Goal: Information Seeking & Learning: Learn about a topic

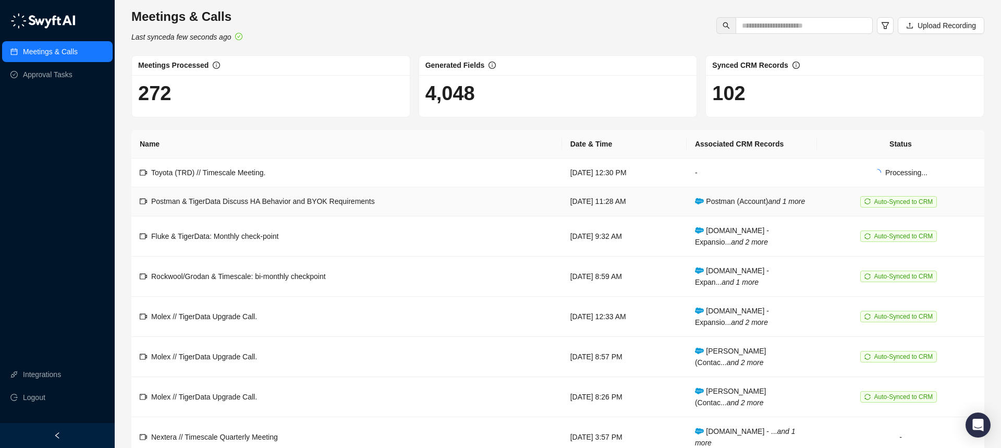
click at [402, 209] on td "Postman & TigerData Discuss HA Behavior and BYOK Requirements" at bounding box center [346, 201] width 431 height 29
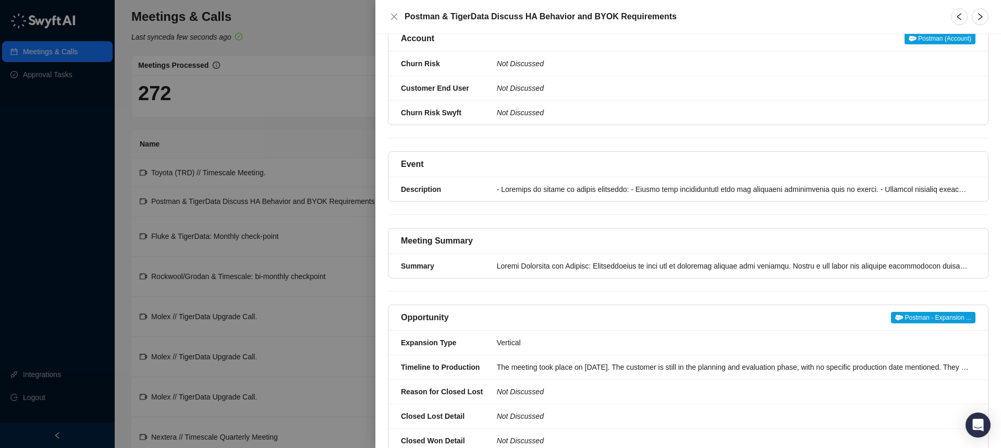
scroll to position [139, 0]
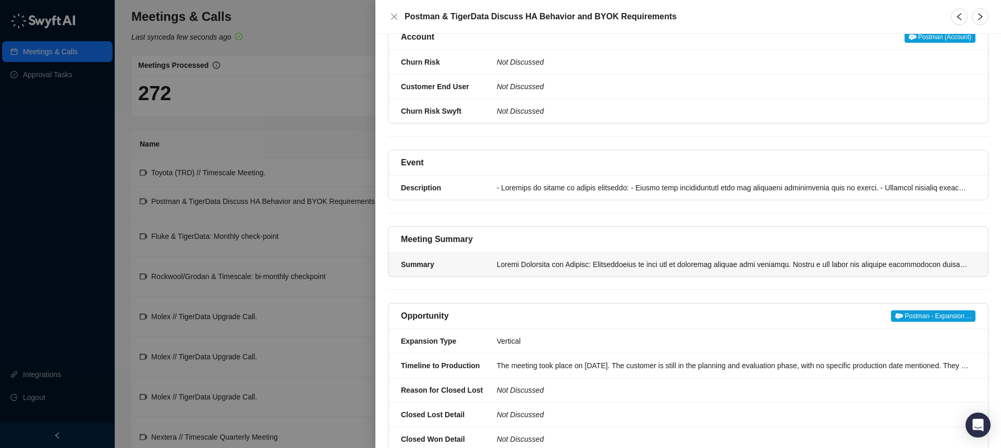
click at [519, 268] on div at bounding box center [733, 264] width 472 height 11
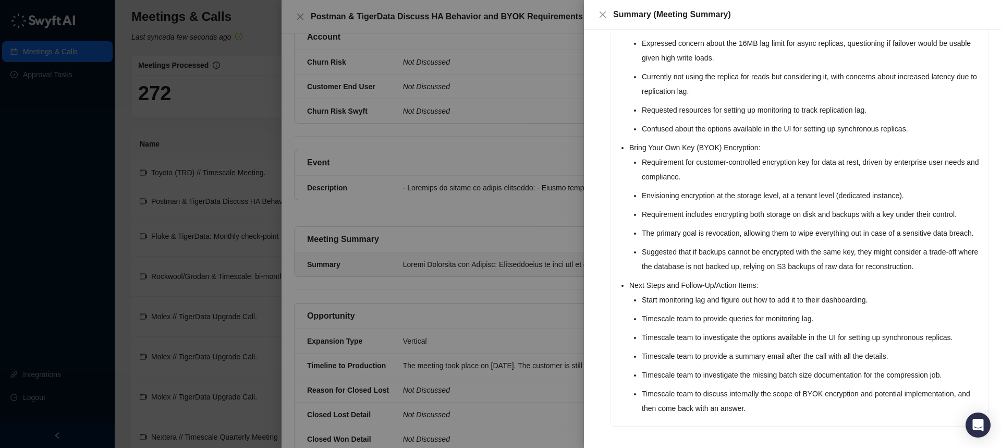
scroll to position [249, 0]
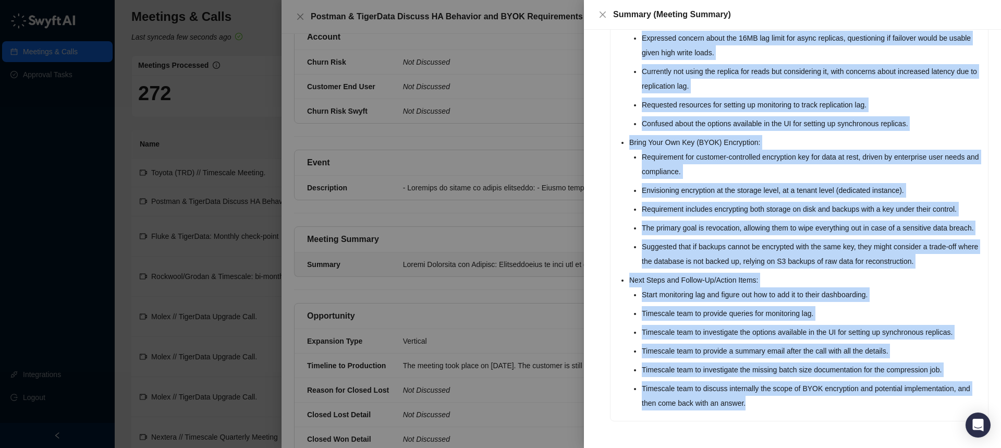
drag, startPoint x: 619, startPoint y: 135, endPoint x: 801, endPoint y: 402, distance: 322.8
click at [801, 402] on div "System Stability and Updates: Recompression of data due to parameter changes we…" at bounding box center [800, 154] width 378 height 534
copy ul "System Stability and Updates: Recompression of data due to parameter changes we…"
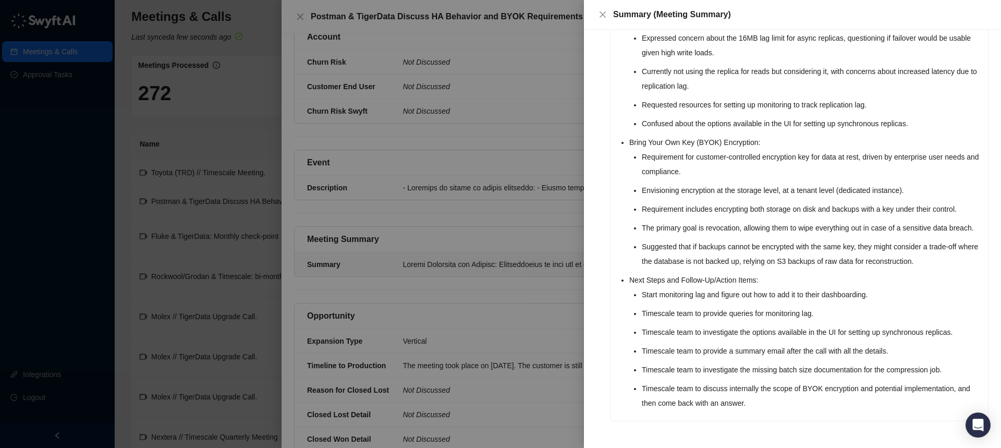
drag, startPoint x: 312, startPoint y: 19, endPoint x: 422, endPoint y: 19, distance: 110.5
click at [403, 20] on div at bounding box center [500, 224] width 1001 height 448
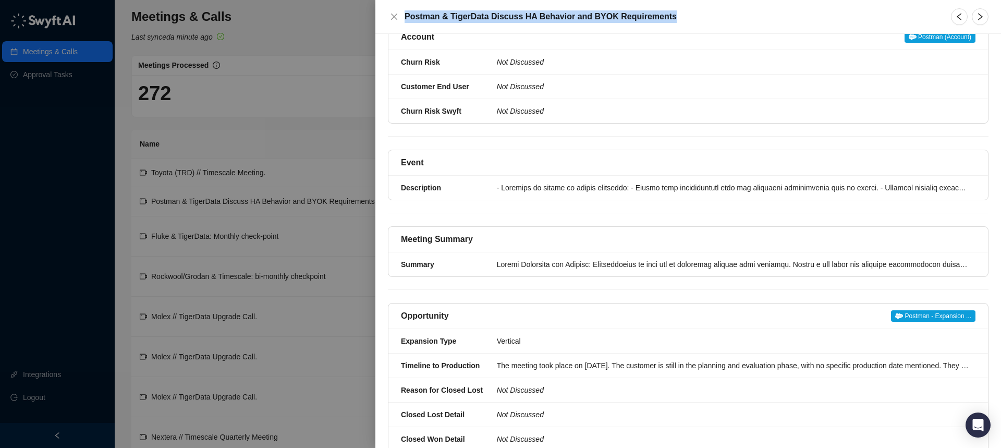
drag, startPoint x: 418, startPoint y: 16, endPoint x: 666, endPoint y: 16, distance: 248.2
click at [674, 15] on h5 "Postman & TigerData Discuss HA Behavior and BYOK Requirements" at bounding box center [672, 16] width 534 height 13
copy h5 "Postman & TigerData Discuss HA Behavior and BYOK Requirements"
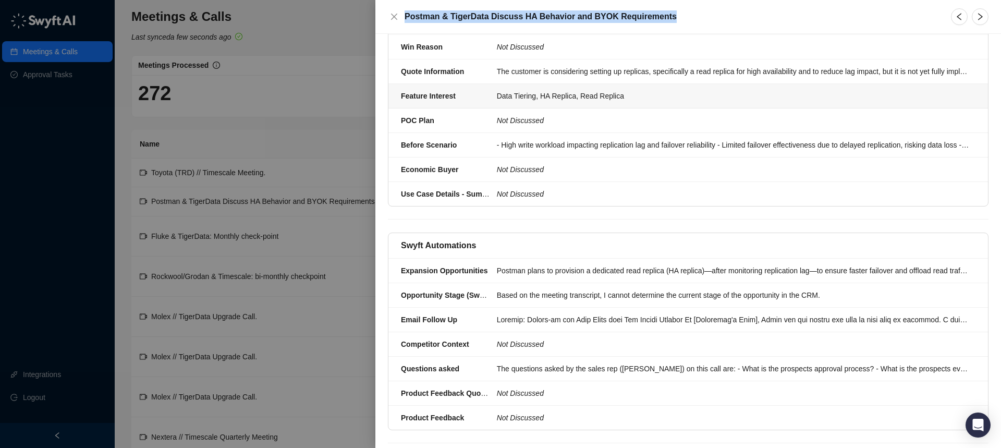
scroll to position [704, 0]
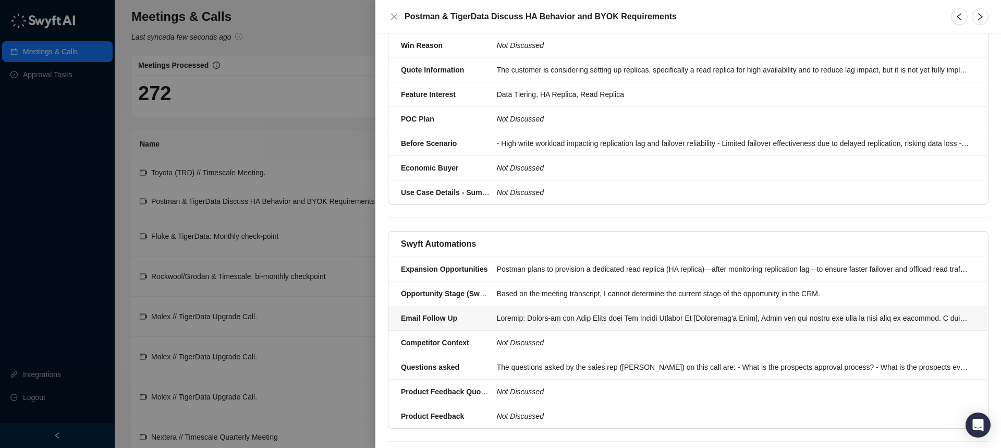
click at [497, 315] on div at bounding box center [733, 317] width 472 height 11
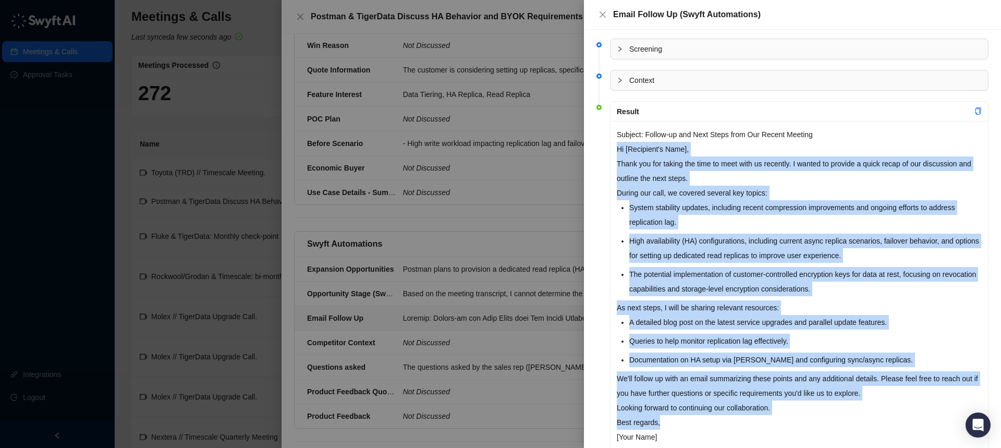
drag, startPoint x: 616, startPoint y: 150, endPoint x: 772, endPoint y: 406, distance: 300.2
click at [786, 417] on div "Subject: Follow-up and Next Steps from Our Recent Meeting Hi [Recipient's Name]…" at bounding box center [800, 307] width 378 height 373
copy div "Hi [Recipient's Name], Thank you for taking the time to meet with us recently. …"
